Goal: Task Accomplishment & Management: Manage account settings

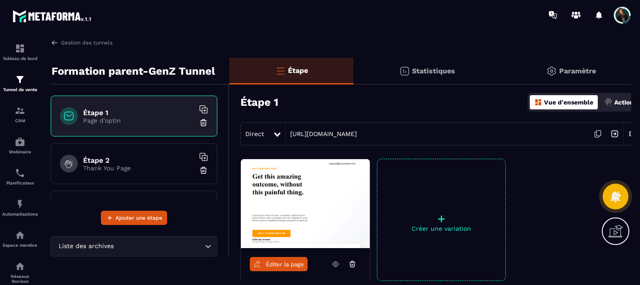
click at [39, 15] on img at bounding box center [52, 16] width 80 height 16
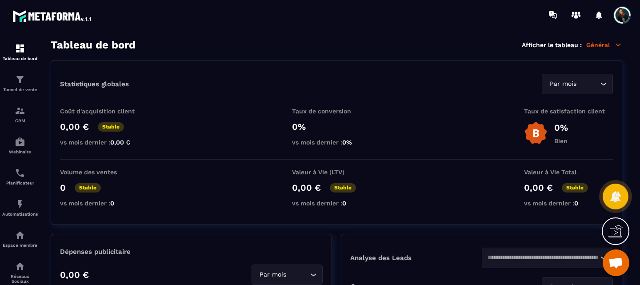
click at [624, 18] on span at bounding box center [622, 15] width 18 height 18
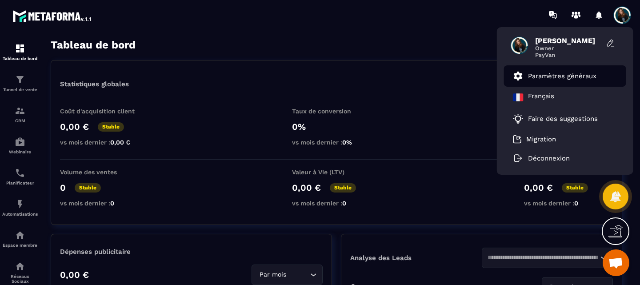
click at [550, 76] on p "Paramètres généraux" at bounding box center [562, 76] width 68 height 8
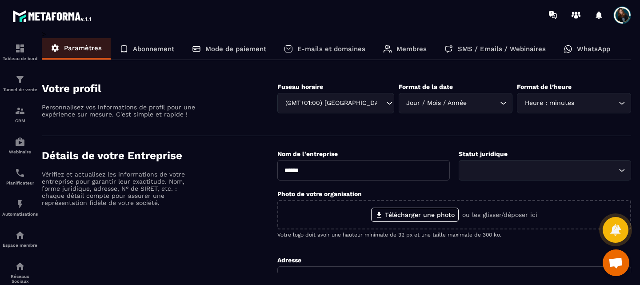
click at [228, 53] on div "Mode de paiement" at bounding box center [229, 48] width 92 height 21
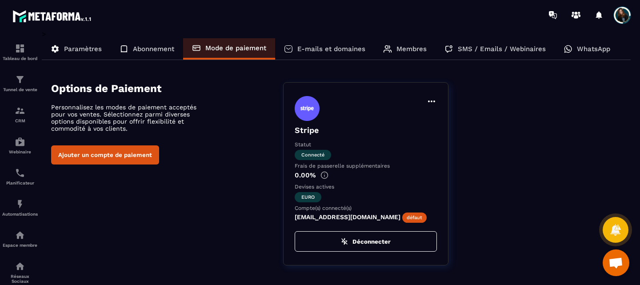
scroll to position [6, 0]
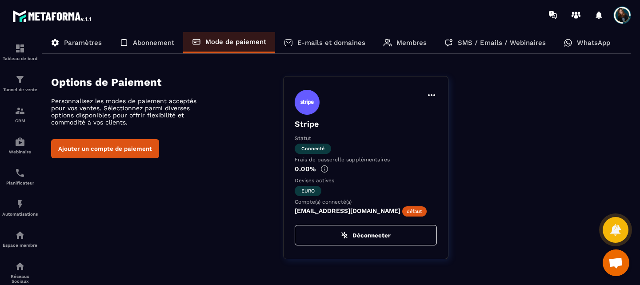
click at [308, 101] on img at bounding box center [307, 102] width 25 height 25
click at [309, 151] on span "Connecté" at bounding box center [313, 149] width 36 height 10
click at [432, 96] on icon at bounding box center [431, 95] width 7 height 2
click at [391, 92] on div "Définir par défaut" at bounding box center [366, 102] width 142 height 25
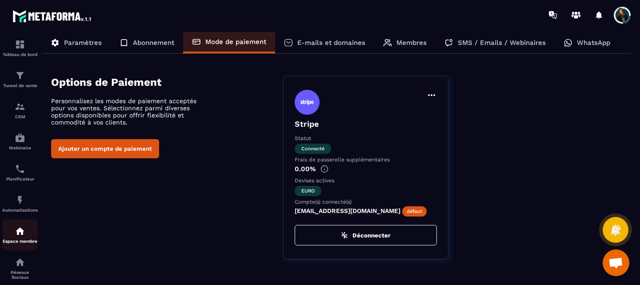
scroll to position [0, 0]
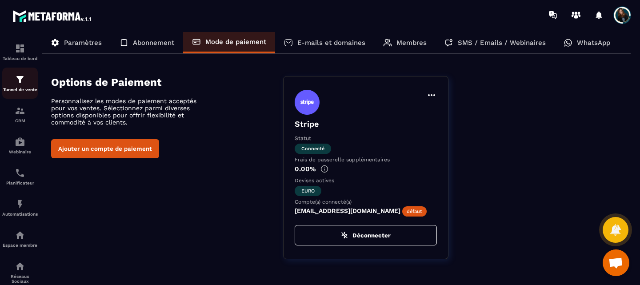
click at [18, 77] on img at bounding box center [20, 79] width 11 height 11
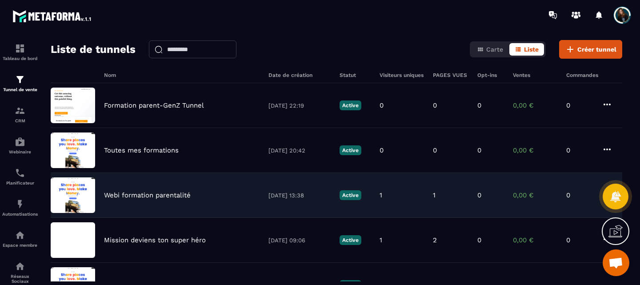
scroll to position [31, 0]
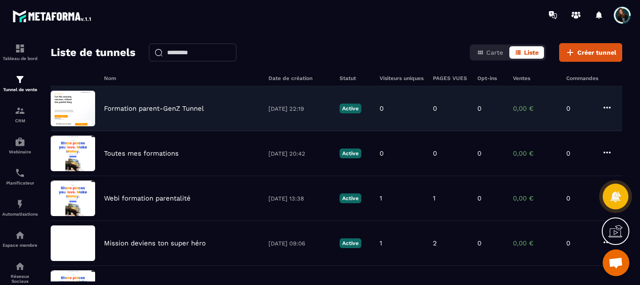
click at [143, 131] on div "Formation parent-GenZ Tunnel [DATE] 22:19 Active 0 0 0 0,00 € 0" at bounding box center [337, 153] width 572 height 45
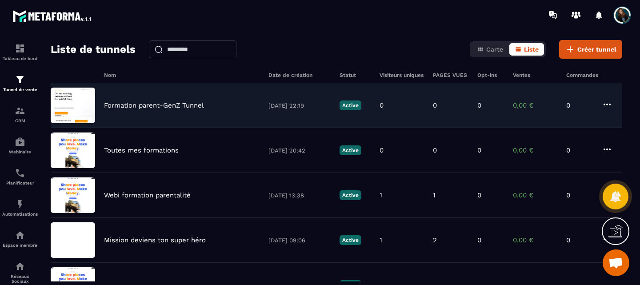
scroll to position [35, 0]
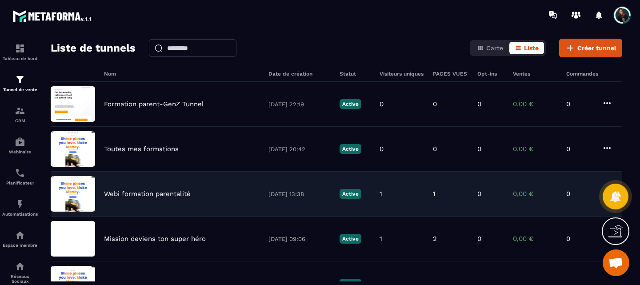
click at [145, 216] on div "Webi formation parentalité [DATE] 13:38 Active 1 1 0 0,00 € 0" at bounding box center [337, 238] width 572 height 45
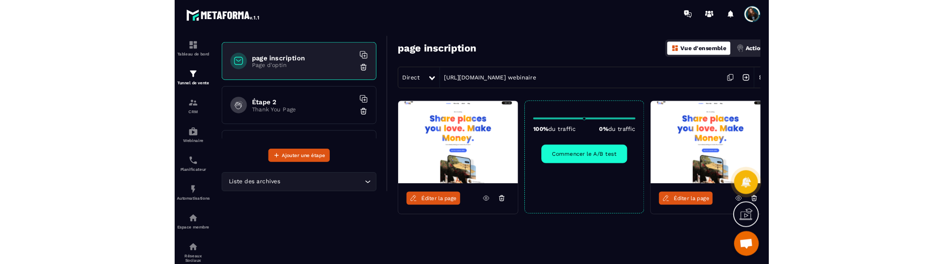
scroll to position [52, 0]
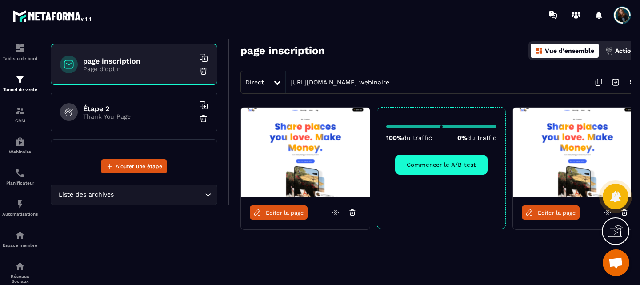
click at [626, 211] on div at bounding box center [616, 196] width 26 height 39
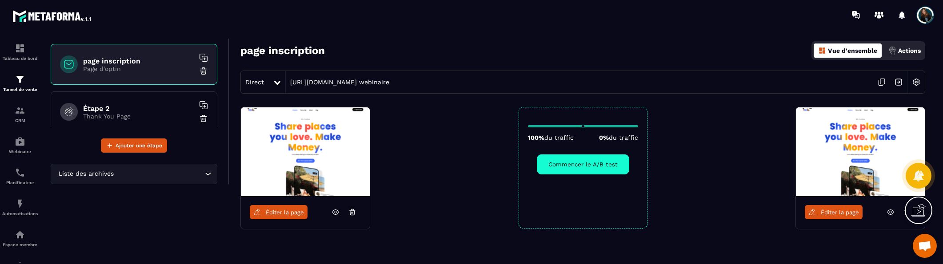
click at [640, 214] on div at bounding box center [907, 212] width 17 height 14
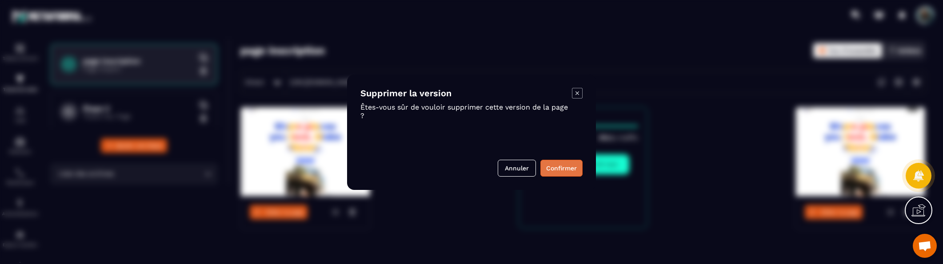
click at [553, 167] on button "Confirmer" at bounding box center [562, 168] width 42 height 17
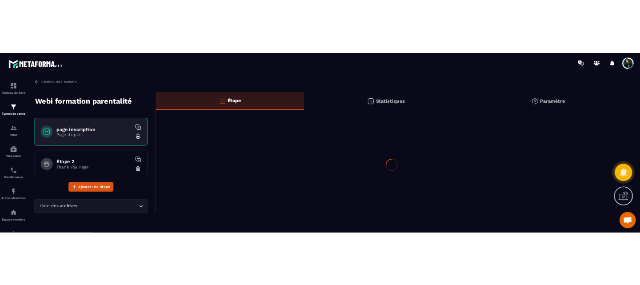
scroll to position [0, 0]
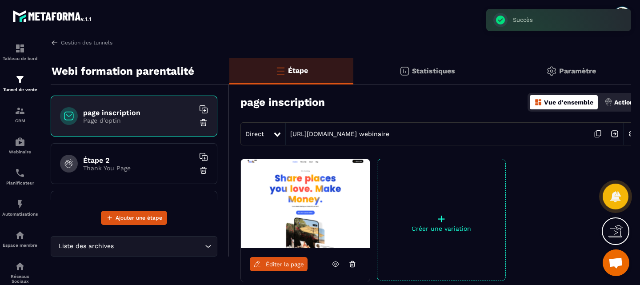
click at [299, 194] on img at bounding box center [305, 203] width 129 height 89
click at [276, 258] on link "Éditer la page" at bounding box center [279, 264] width 58 height 14
